Goal: Communication & Community: Ask a question

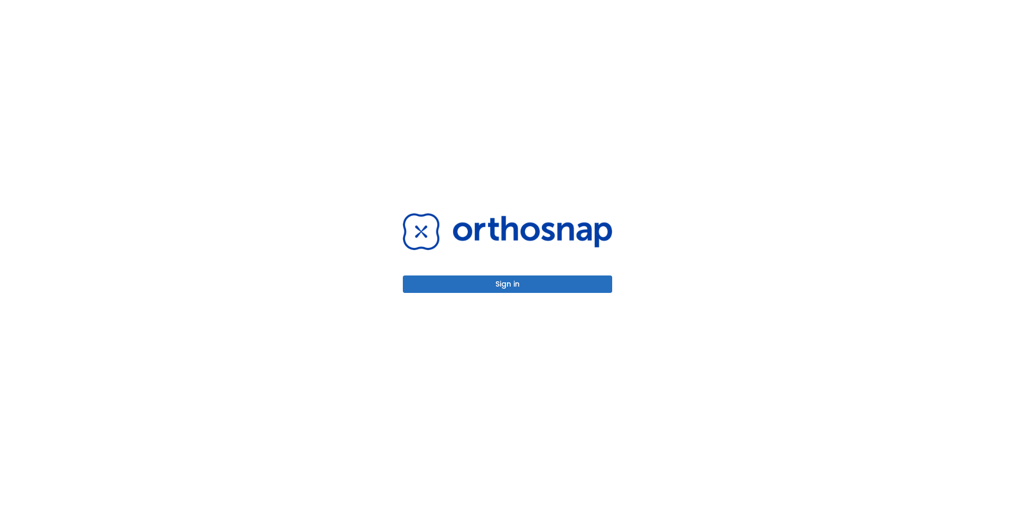
click at [529, 290] on button "Sign in" at bounding box center [507, 283] width 209 height 17
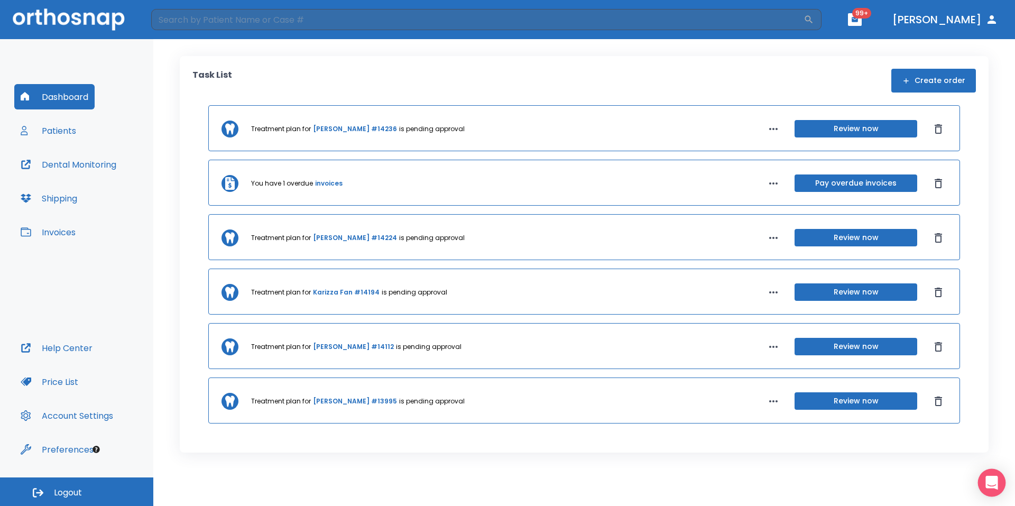
click at [993, 487] on icon "Open Intercom Messenger" at bounding box center [991, 483] width 14 height 14
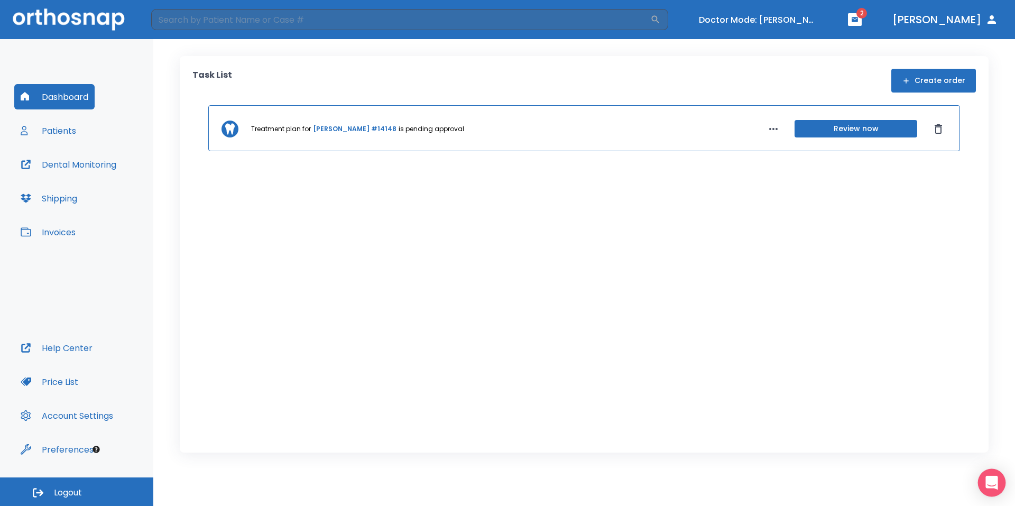
click at [990, 474] on div "Open Intercom Messenger" at bounding box center [992, 483] width 28 height 28
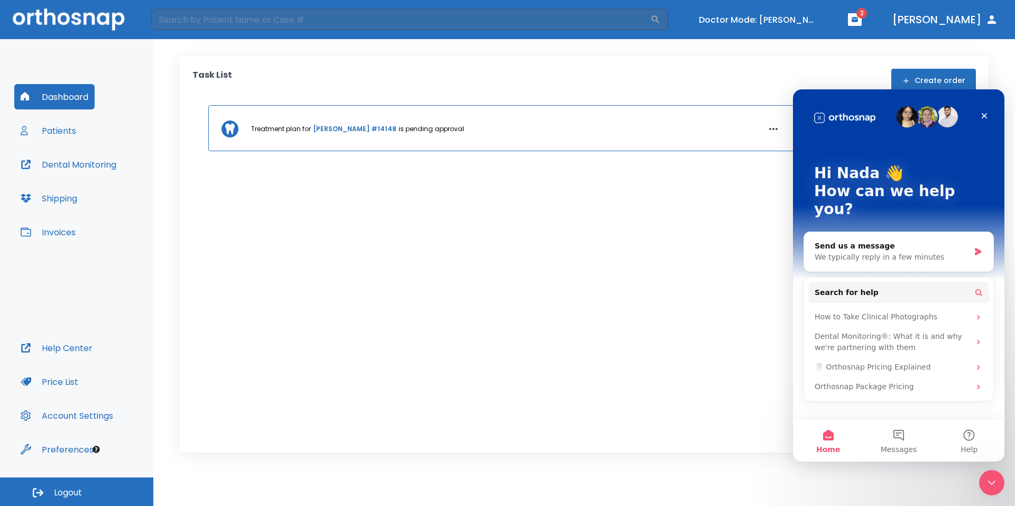
click at [878, 180] on p "Hi Nada 👋" at bounding box center [898, 173] width 169 height 18
click at [965, 448] on span "Help" at bounding box center [968, 448] width 17 height 7
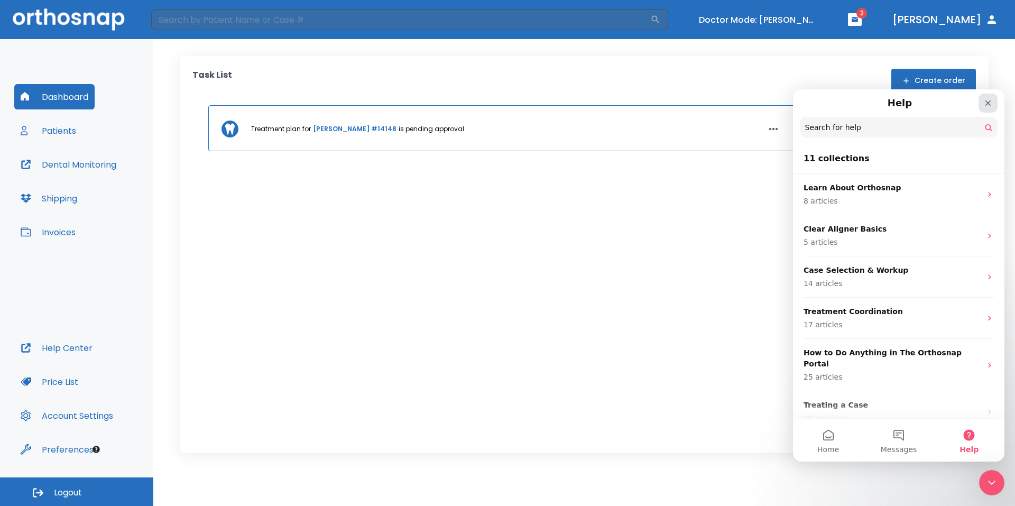
click at [987, 100] on icon "Close" at bounding box center [987, 103] width 8 height 8
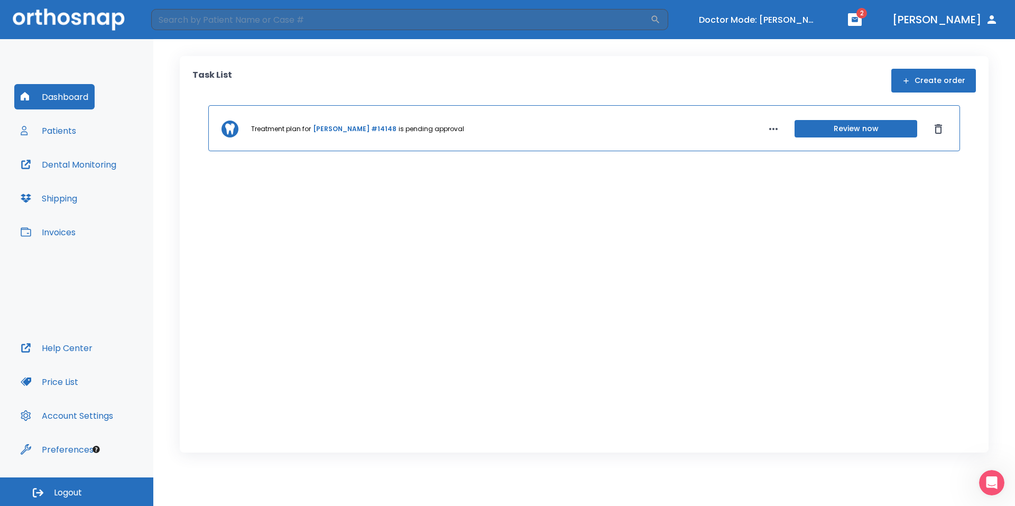
click at [62, 129] on button "Patients" at bounding box center [48, 130] width 68 height 25
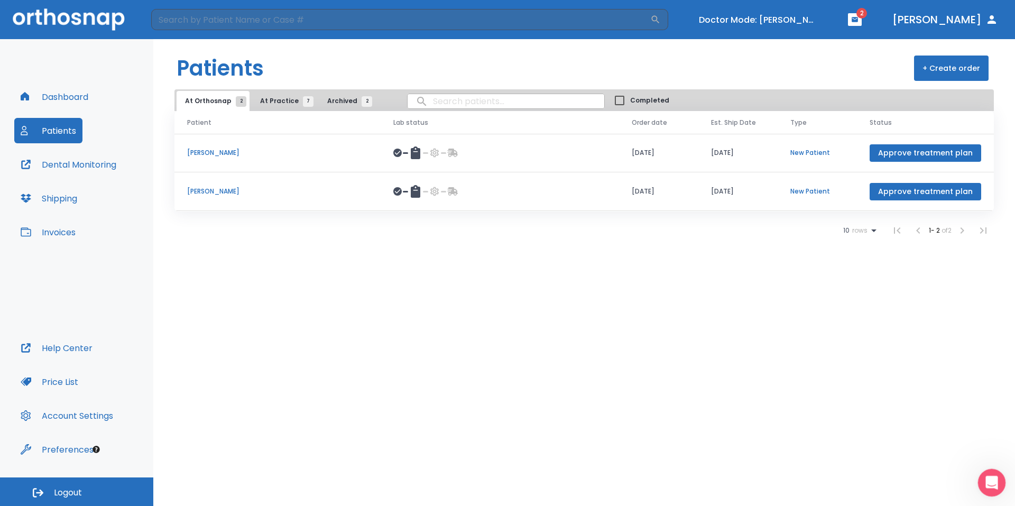
click at [992, 474] on icon "Open Intercom Messenger" at bounding box center [989, 480] width 17 height 17
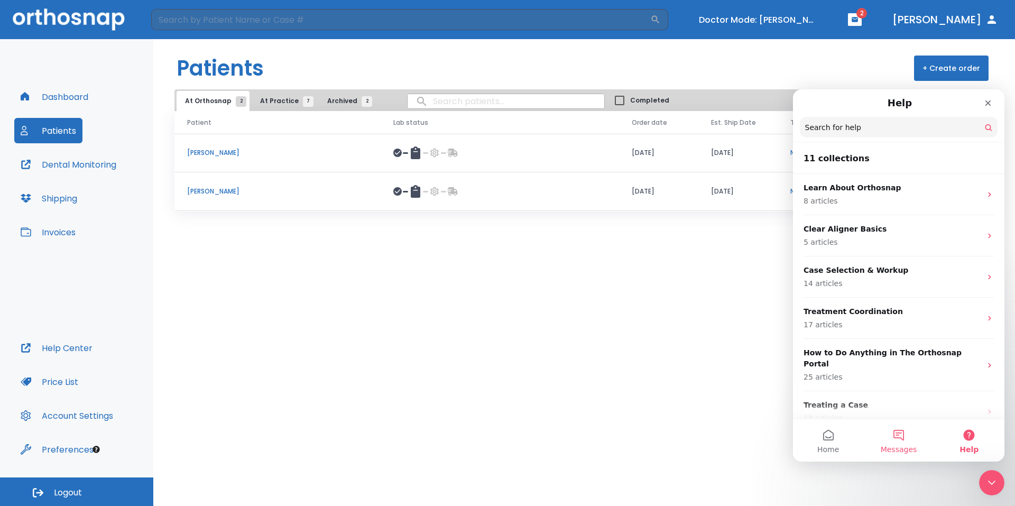
click at [907, 438] on button "Messages" at bounding box center [898, 440] width 70 height 42
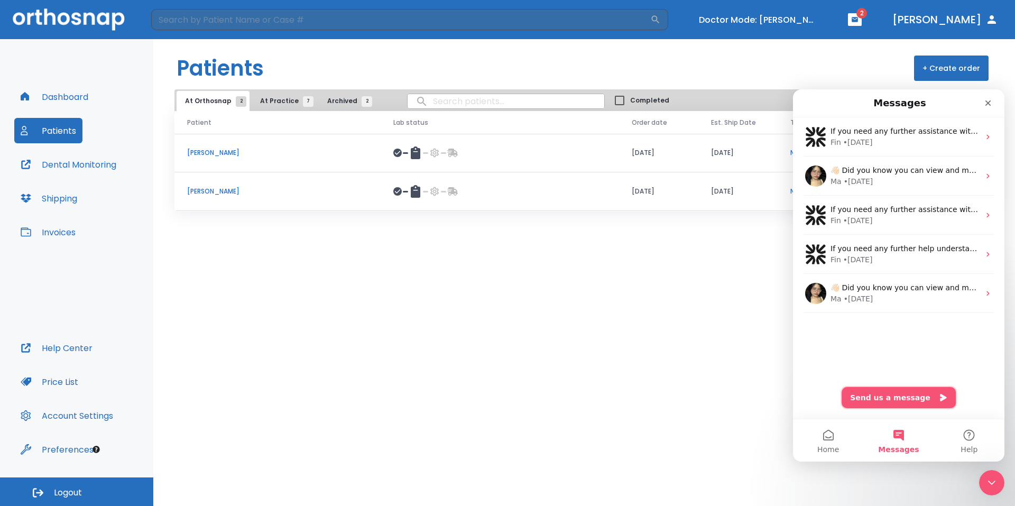
click at [900, 399] on button "Send us a message" at bounding box center [898, 397] width 114 height 21
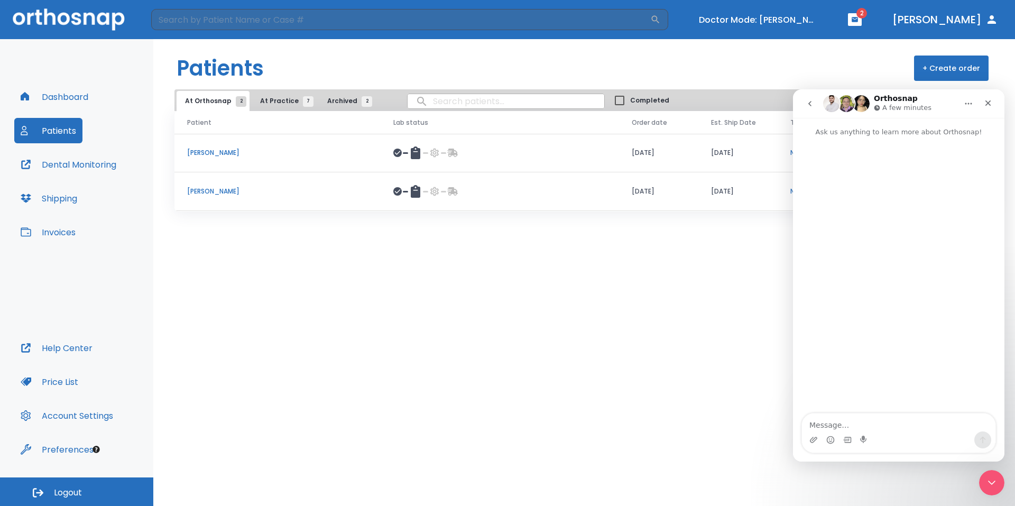
click at [964, 107] on icon "Home" at bounding box center [968, 103] width 8 height 8
click at [806, 103] on icon "go back" at bounding box center [809, 103] width 8 height 8
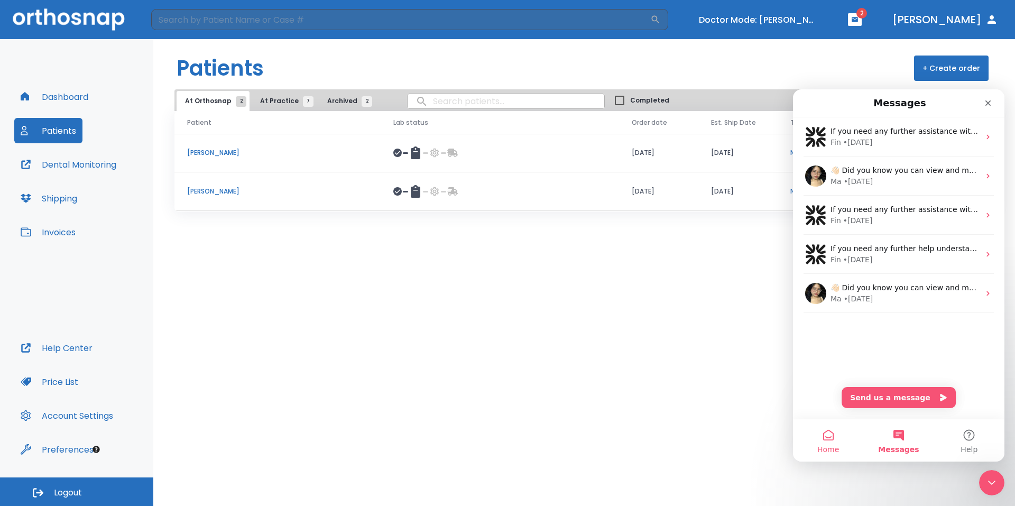
click at [822, 451] on span "Home" at bounding box center [828, 448] width 22 height 7
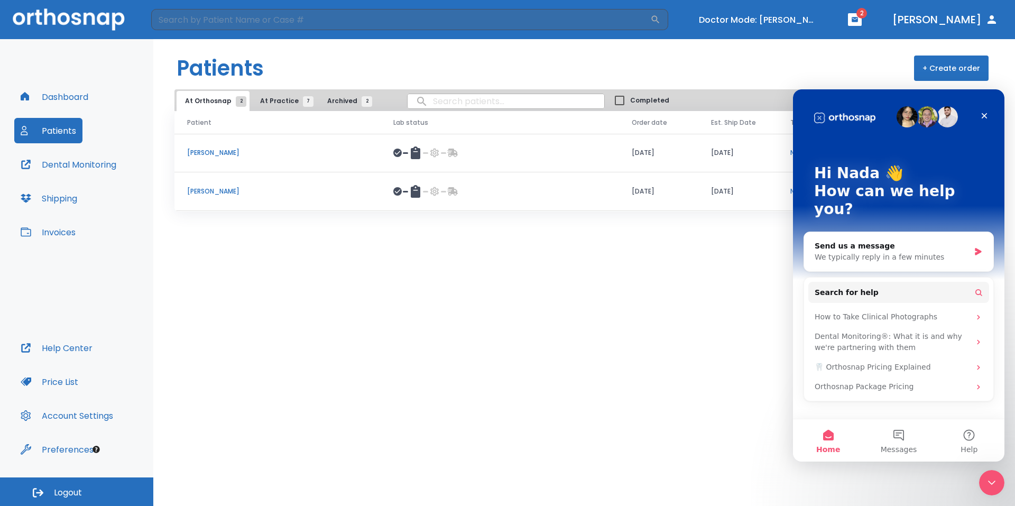
click at [867, 173] on p "Hi Nada 👋" at bounding box center [898, 173] width 169 height 18
drag, startPoint x: 986, startPoint y: 115, endPoint x: 1807, endPoint y: 224, distance: 827.8
click at [986, 115] on icon "Close" at bounding box center [984, 115] width 8 height 8
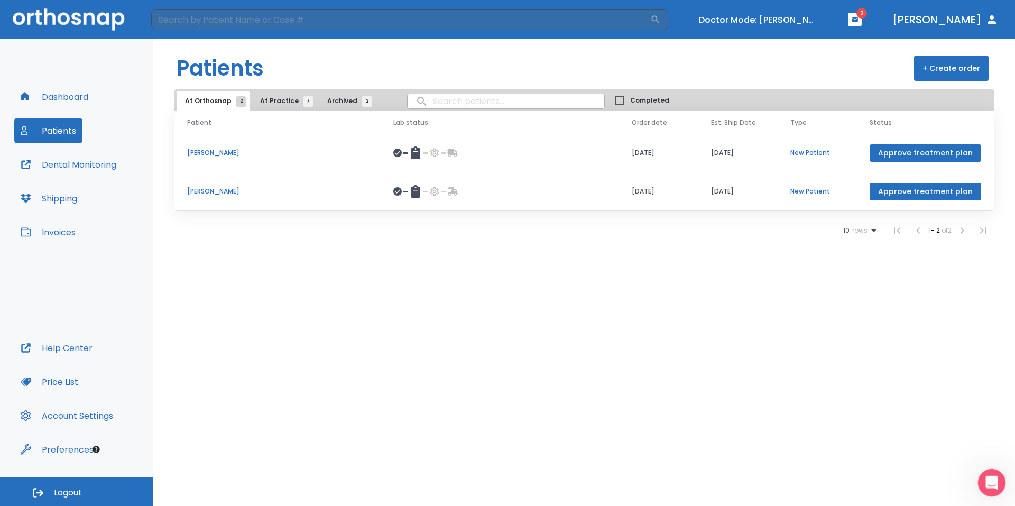
click at [983, 472] on div "Open Intercom Messenger" at bounding box center [989, 480] width 35 height 35
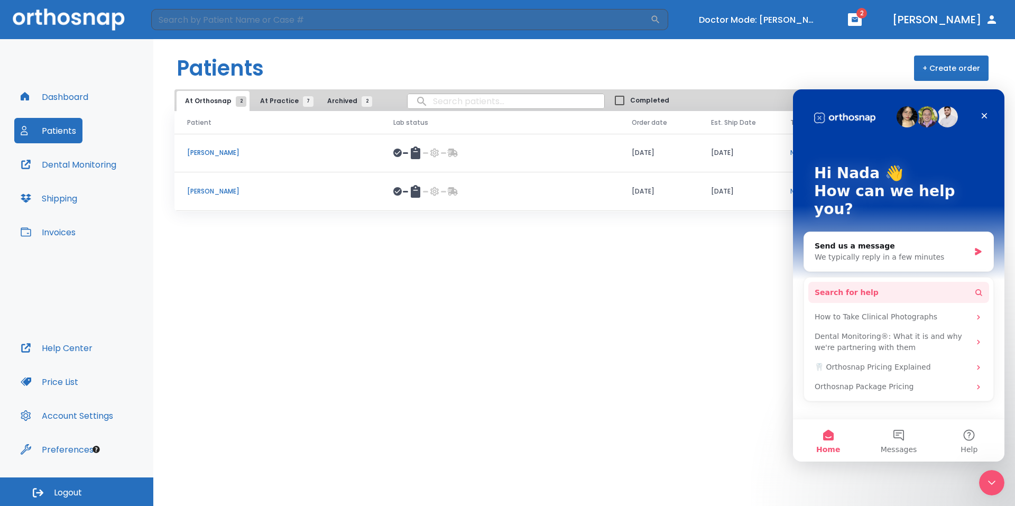
click at [874, 282] on button "Search for help" at bounding box center [898, 292] width 181 height 21
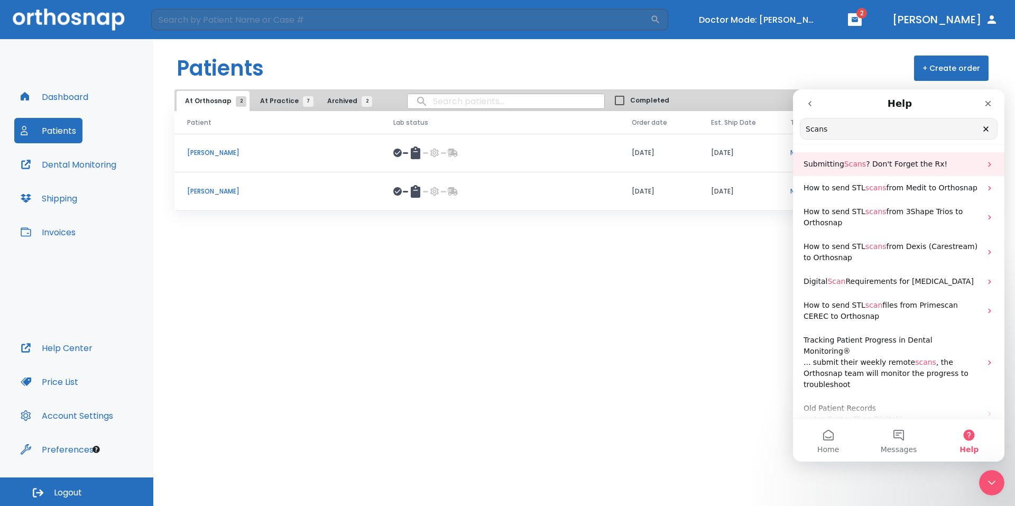
type input "Scans"
click at [894, 174] on div "Submitting Scans ? Don't Forget the Rx!" at bounding box center [898, 164] width 211 height 24
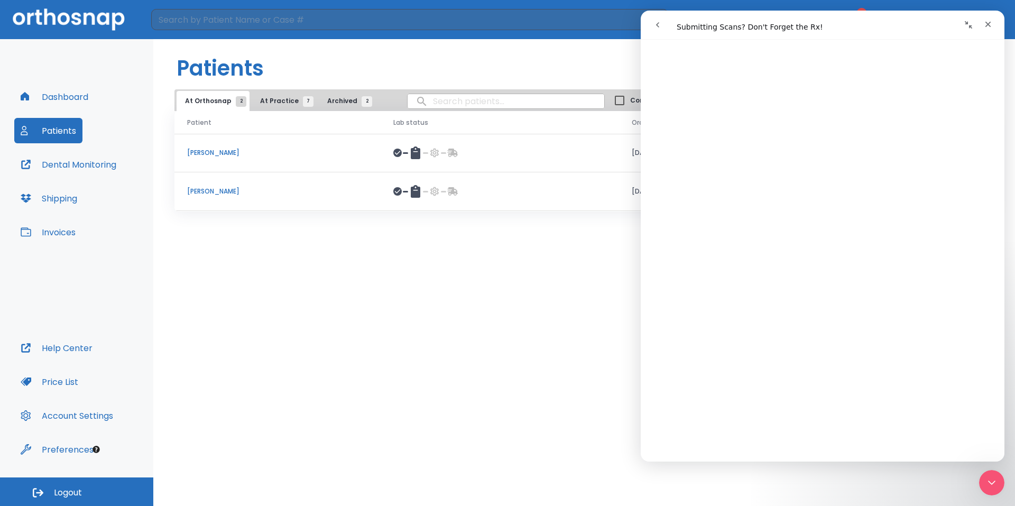
scroll to position [604, 0]
click at [986, 25] on icon "Close" at bounding box center [987, 24] width 8 height 8
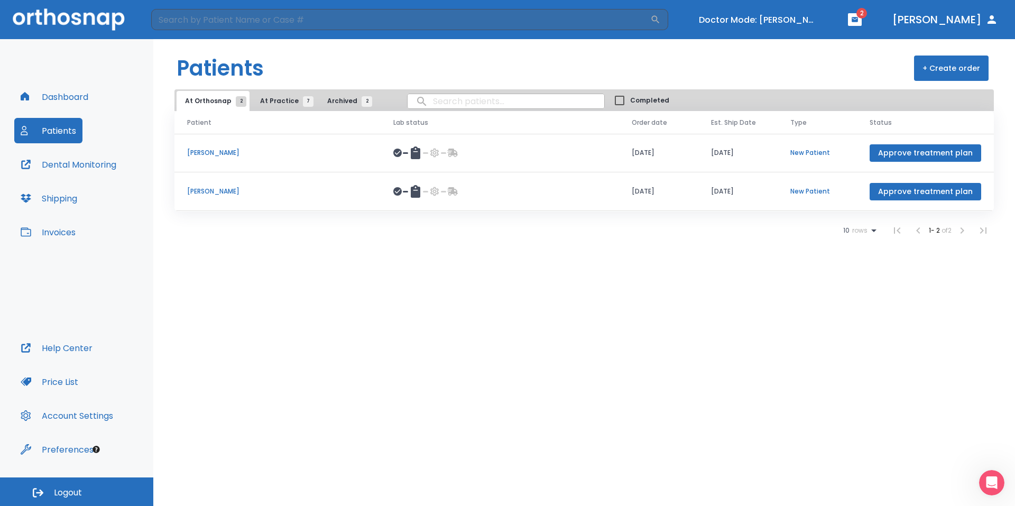
click at [960, 18] on button "Dr. Kassem" at bounding box center [945, 19] width 114 height 19
click at [985, 482] on icon "Open Intercom Messenger" at bounding box center [989, 480] width 17 height 17
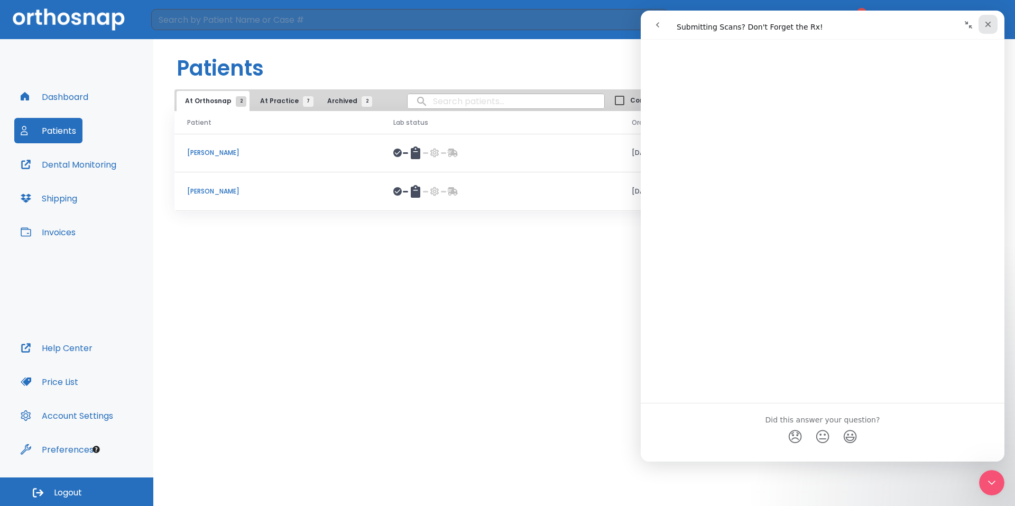
click at [982, 29] on div "Close" at bounding box center [987, 24] width 19 height 19
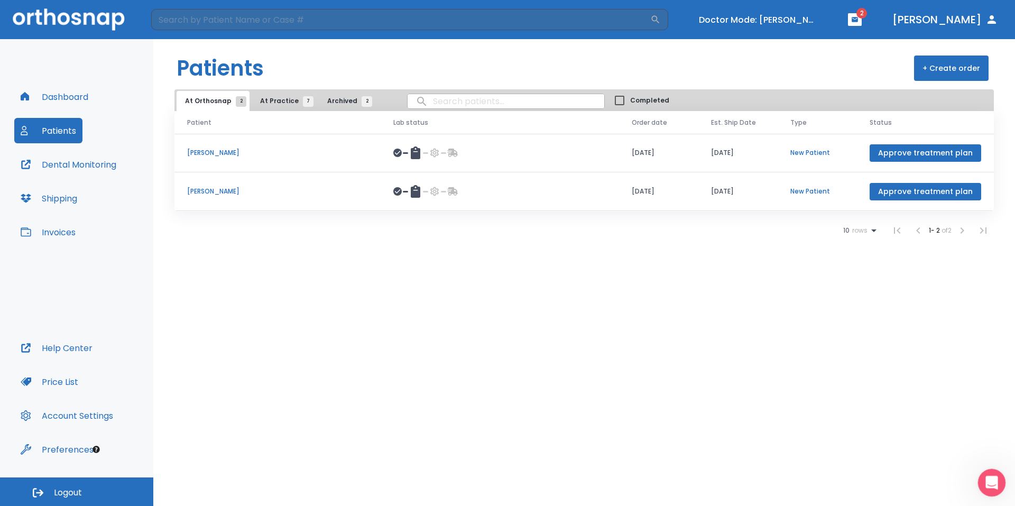
click at [990, 478] on icon "Open Intercom Messenger" at bounding box center [989, 481] width 7 height 8
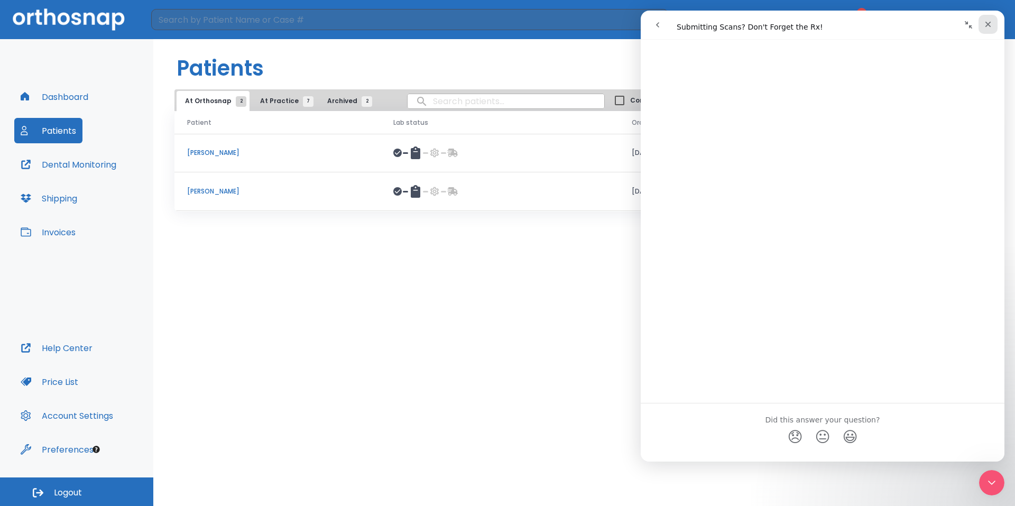
click at [996, 25] on div "Close" at bounding box center [987, 24] width 19 height 19
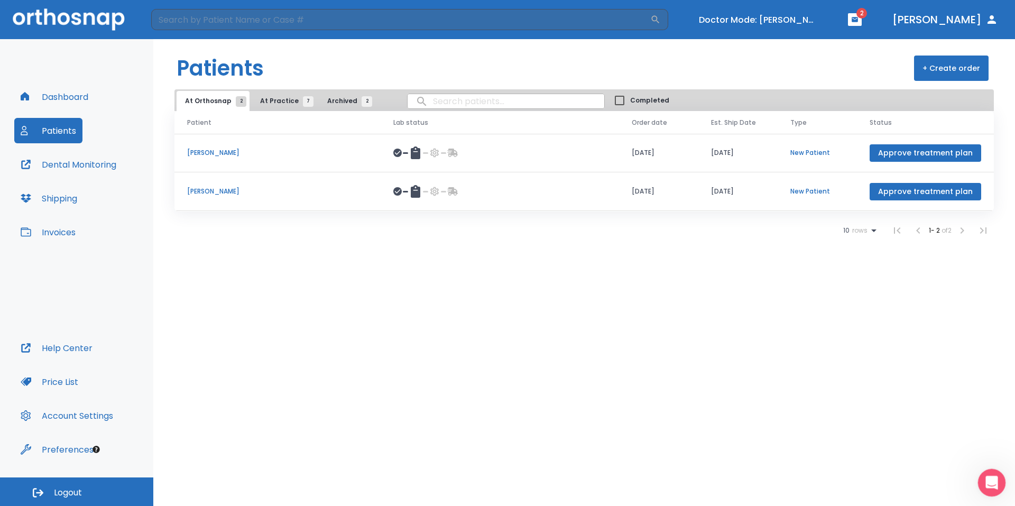
click at [989, 483] on icon "Open Intercom Messenger" at bounding box center [989, 480] width 17 height 17
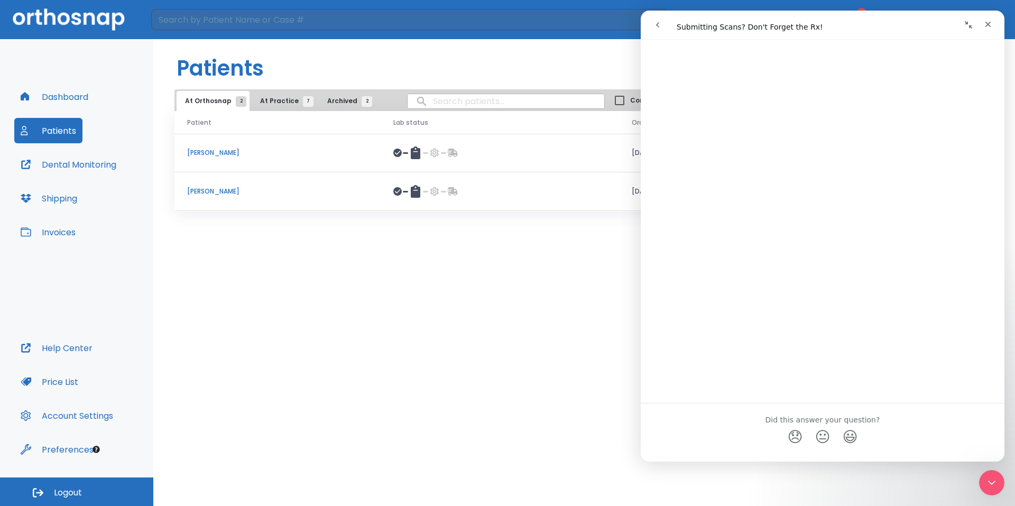
click at [658, 24] on icon "go back" at bounding box center [657, 25] width 8 height 8
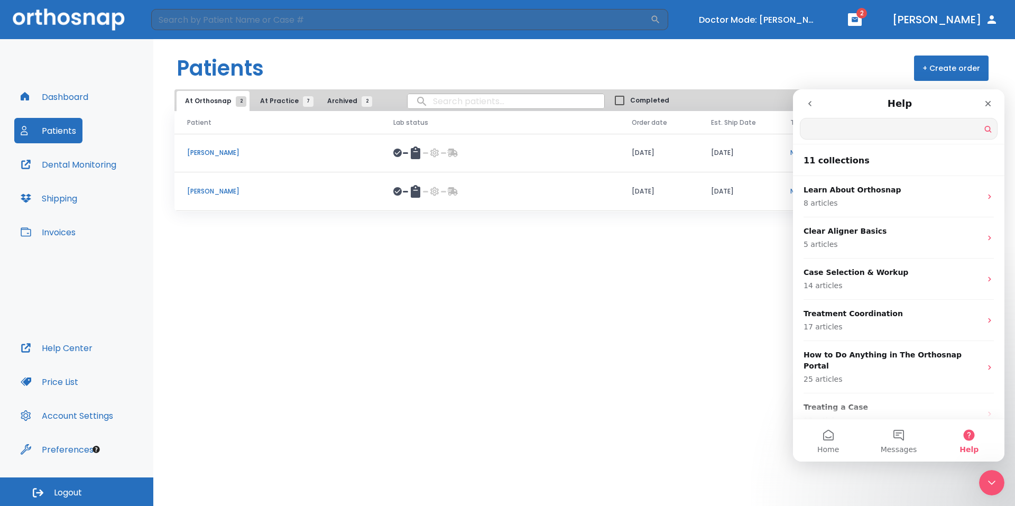
click at [812, 104] on icon "go back" at bounding box center [809, 103] width 8 height 8
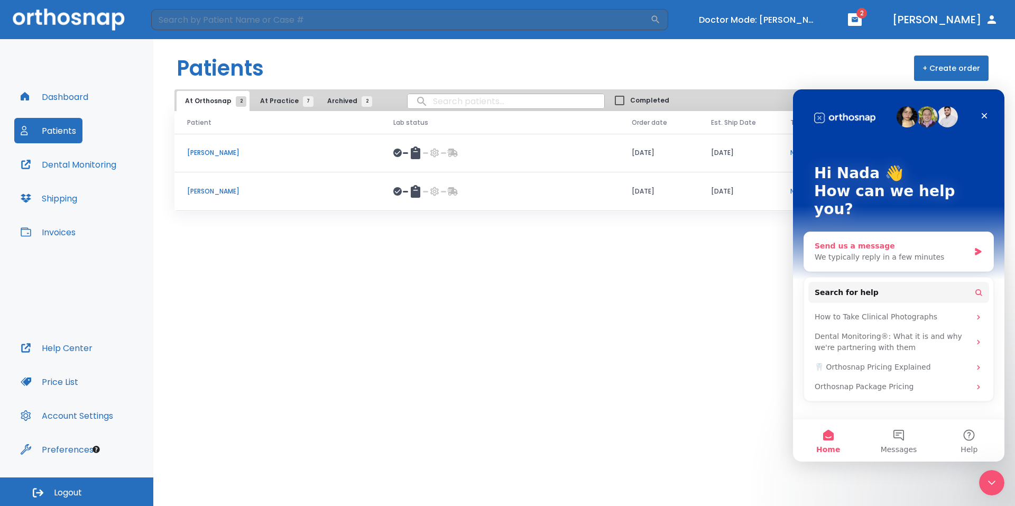
click at [977, 232] on div "Send us a message We typically reply in a few minutes" at bounding box center [898, 251] width 189 height 39
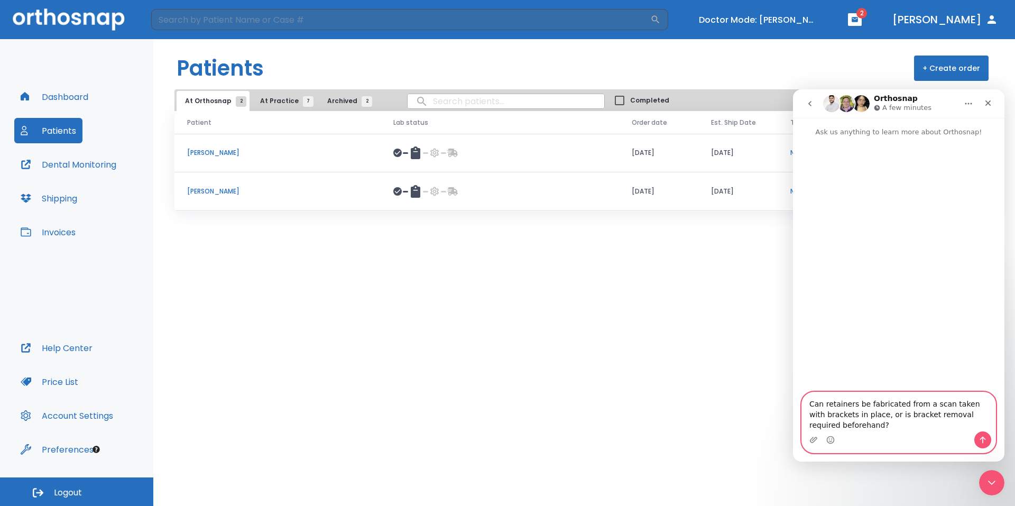
drag, startPoint x: 862, startPoint y: 422, endPoint x: 807, endPoint y: 402, distance: 58.2
click at [807, 402] on textarea "Can retainers be fabricated from a scan taken with brackets in place, or is bra…" at bounding box center [898, 411] width 193 height 39
paste textarea "a scan taken with brackets on be used to fabricate retainers, or are the bracke…"
type textarea "Can a scan taken with brackets on be used to fabricate retainers, or are the br…"
click at [979, 444] on button "Send a message…" at bounding box center [982, 439] width 17 height 17
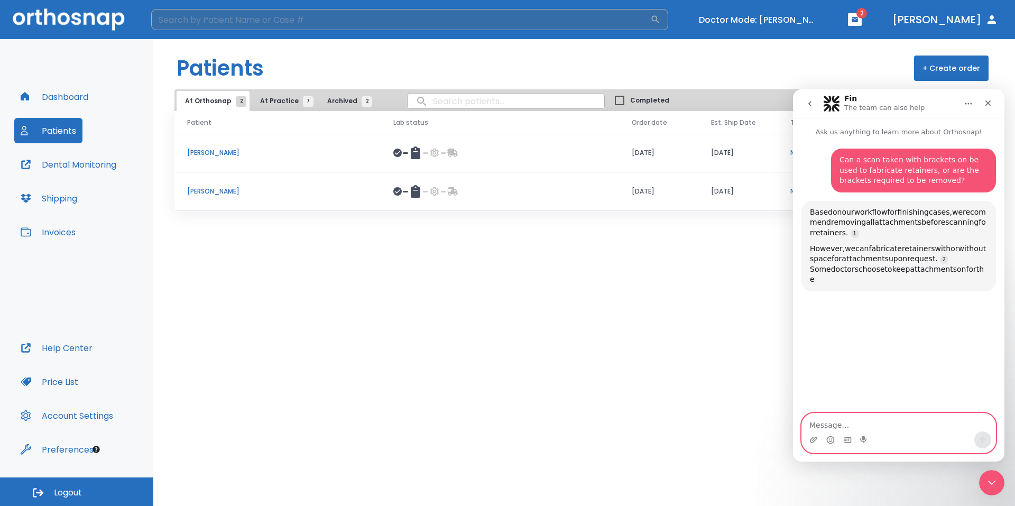
scroll to position [78, 0]
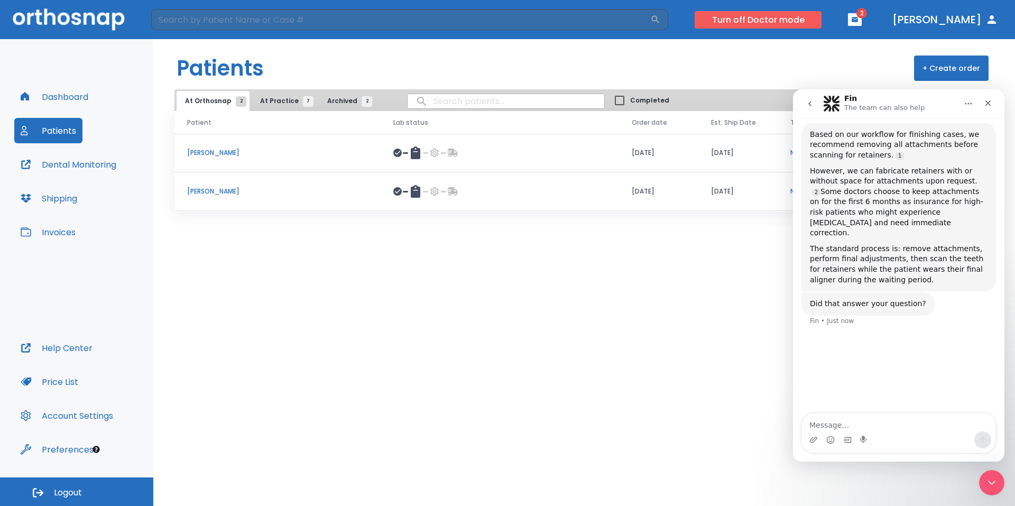
click at [770, 14] on button "Turn off Doctor mode" at bounding box center [757, 19] width 127 height 17
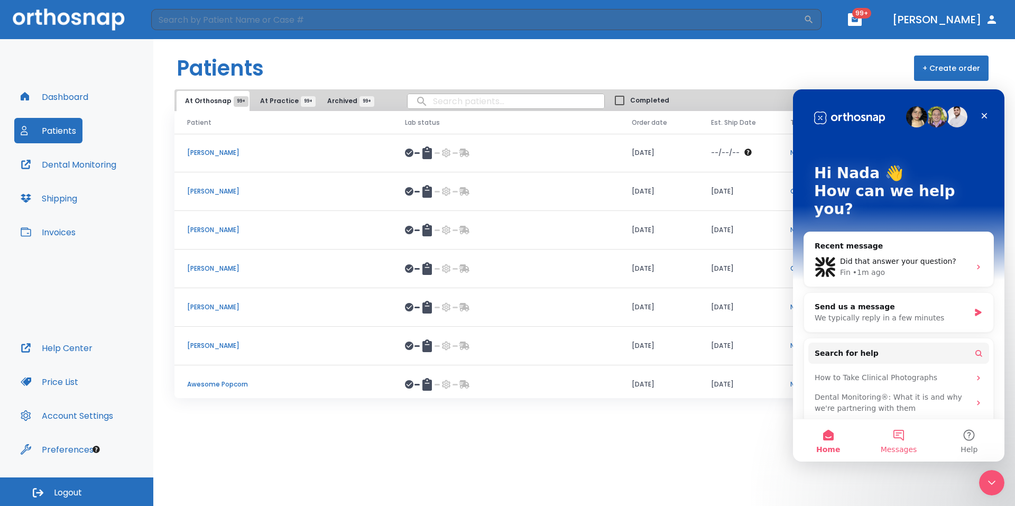
click at [898, 451] on span "Messages" at bounding box center [898, 448] width 36 height 7
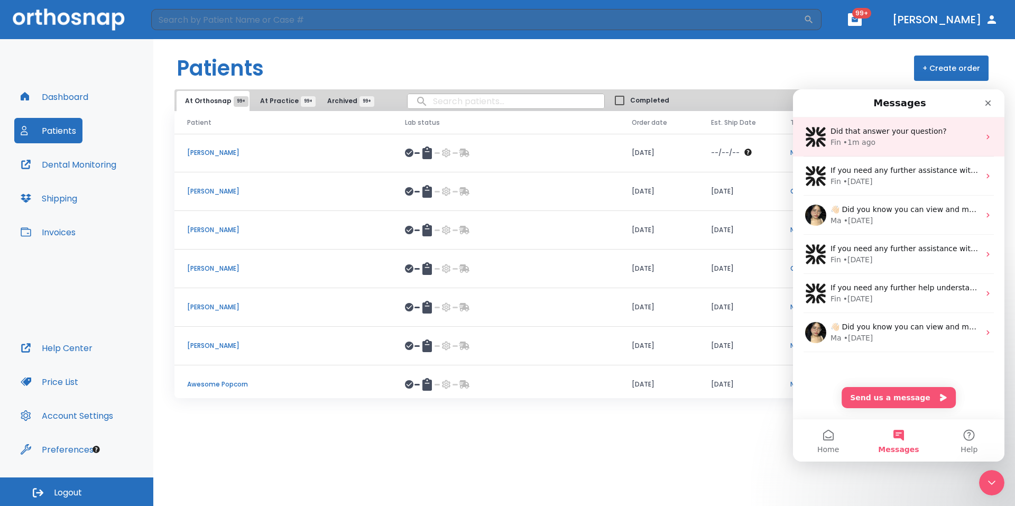
click at [971, 134] on div "Did that answer your question?" at bounding box center [904, 131] width 149 height 11
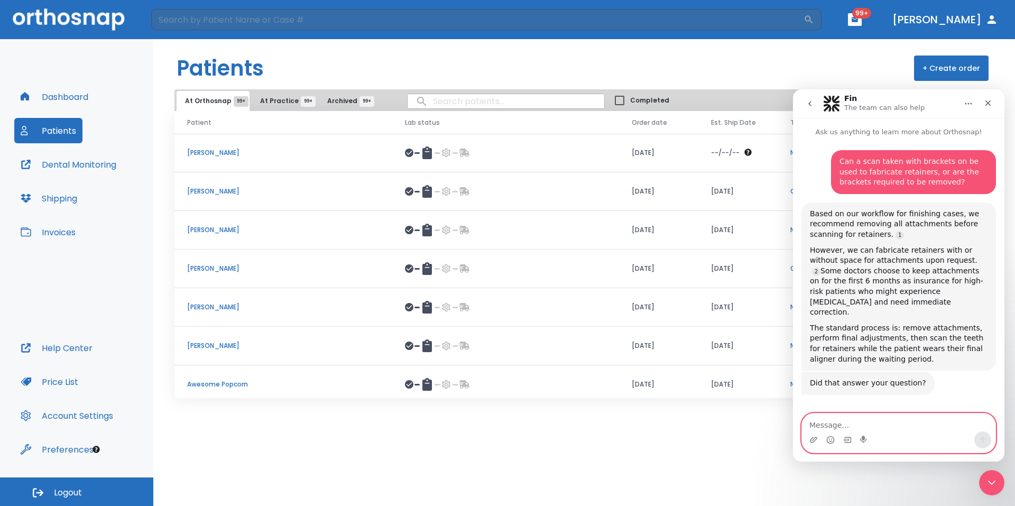
scroll to position [59, 0]
